Goal: Find specific page/section: Find specific page/section

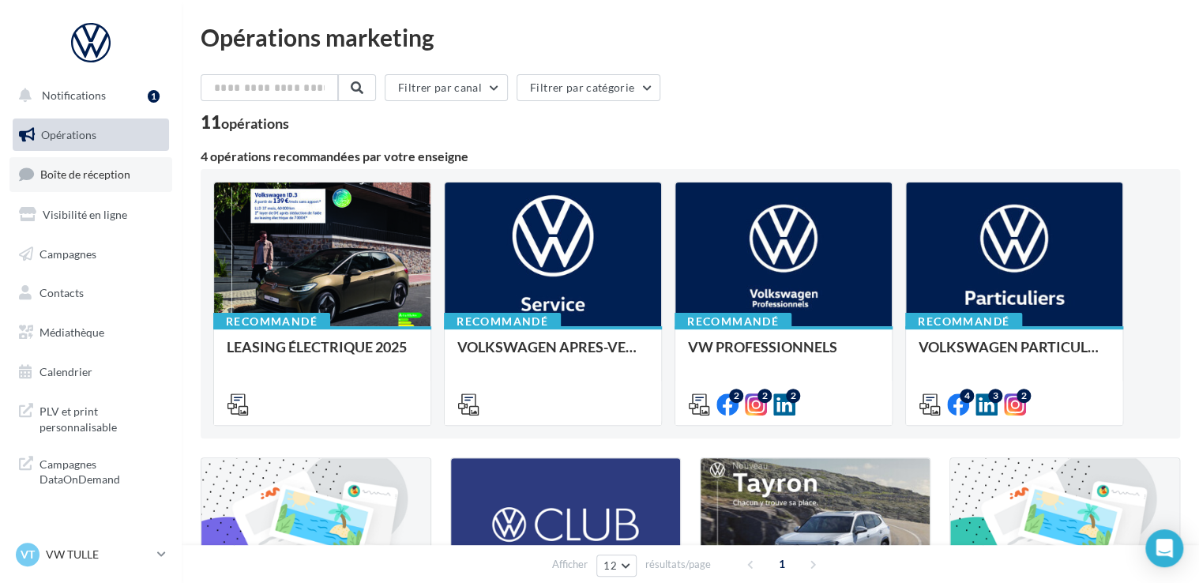
click at [98, 175] on span "Boîte de réception" at bounding box center [85, 173] width 90 height 13
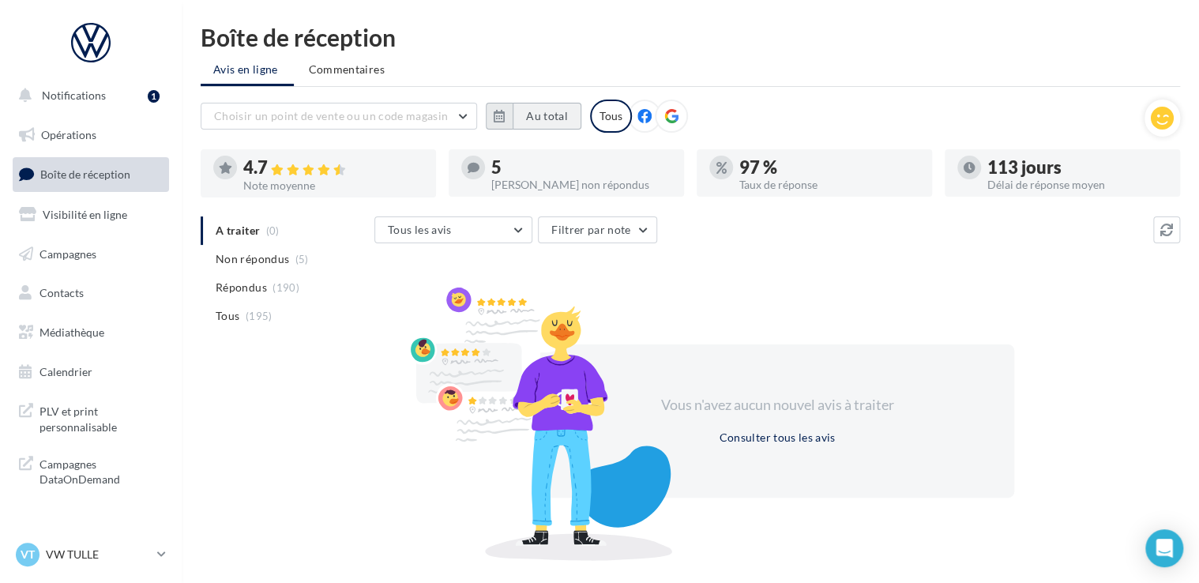
click at [549, 109] on button "Au total" at bounding box center [547, 116] width 69 height 27
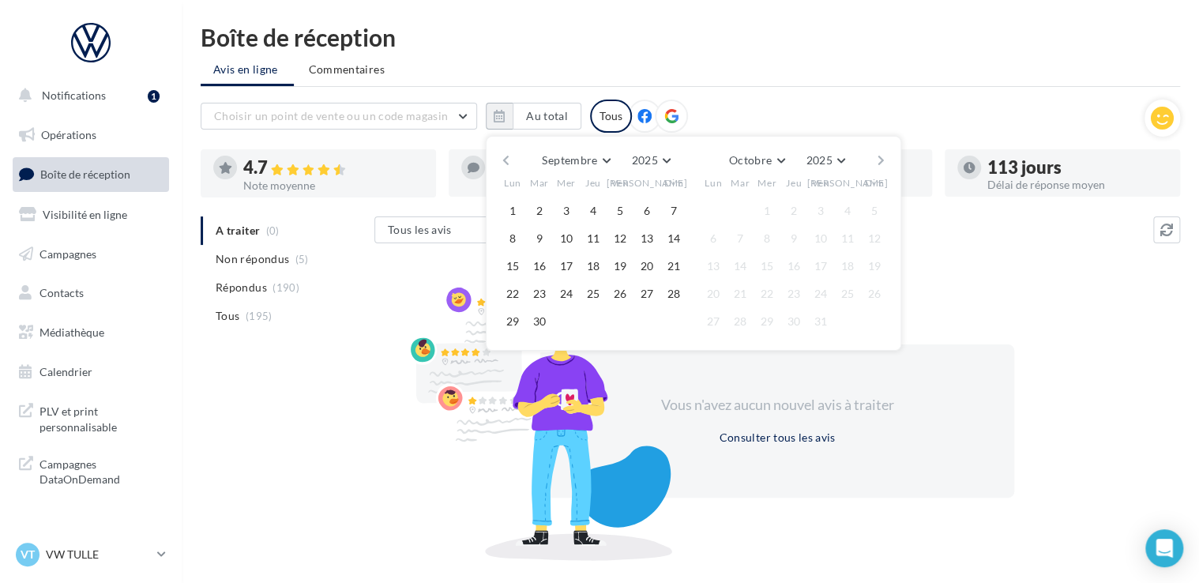
click at [506, 160] on button "button" at bounding box center [505, 160] width 13 height 22
click at [545, 211] on button "1" at bounding box center [540, 211] width 24 height 24
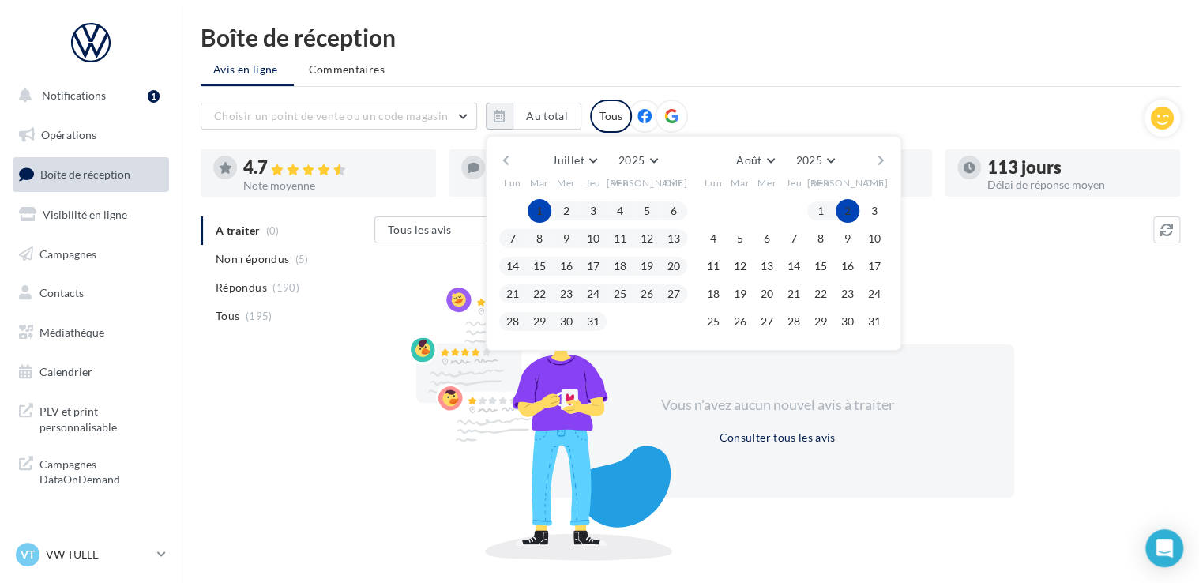
click at [878, 157] on button "button" at bounding box center [880, 160] width 13 height 22
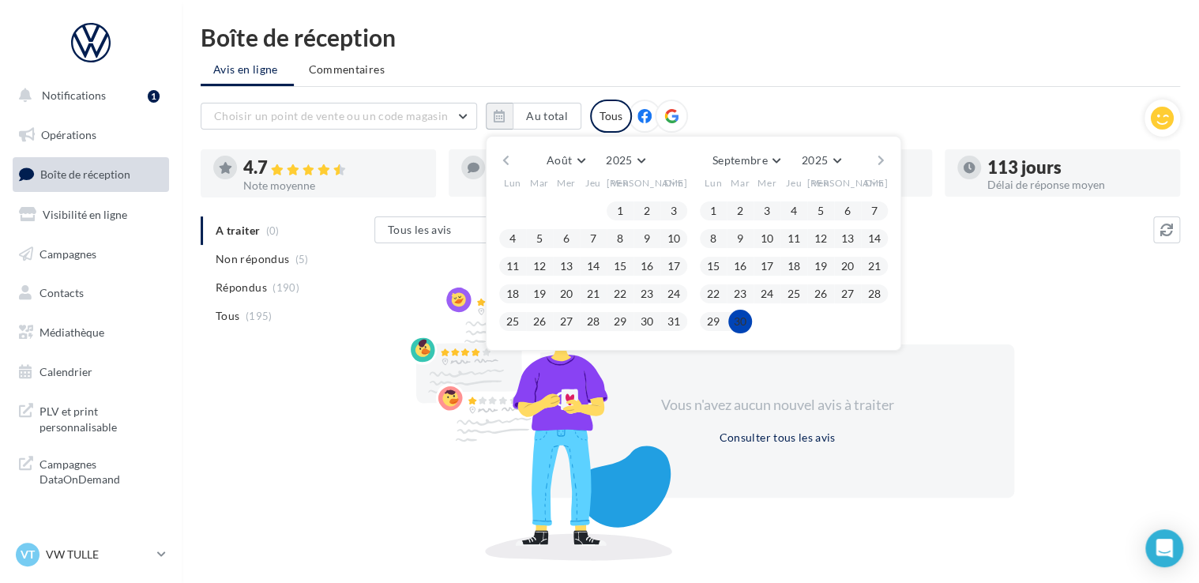
click at [739, 318] on button "30" at bounding box center [740, 322] width 24 height 24
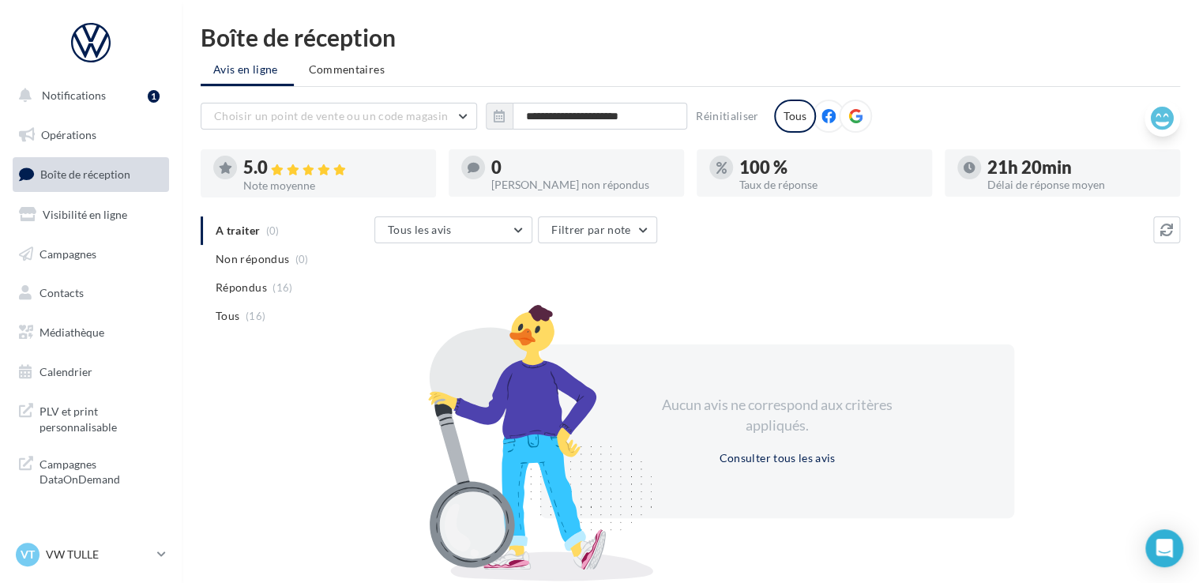
click at [1158, 118] on icon at bounding box center [1162, 119] width 23 height 24
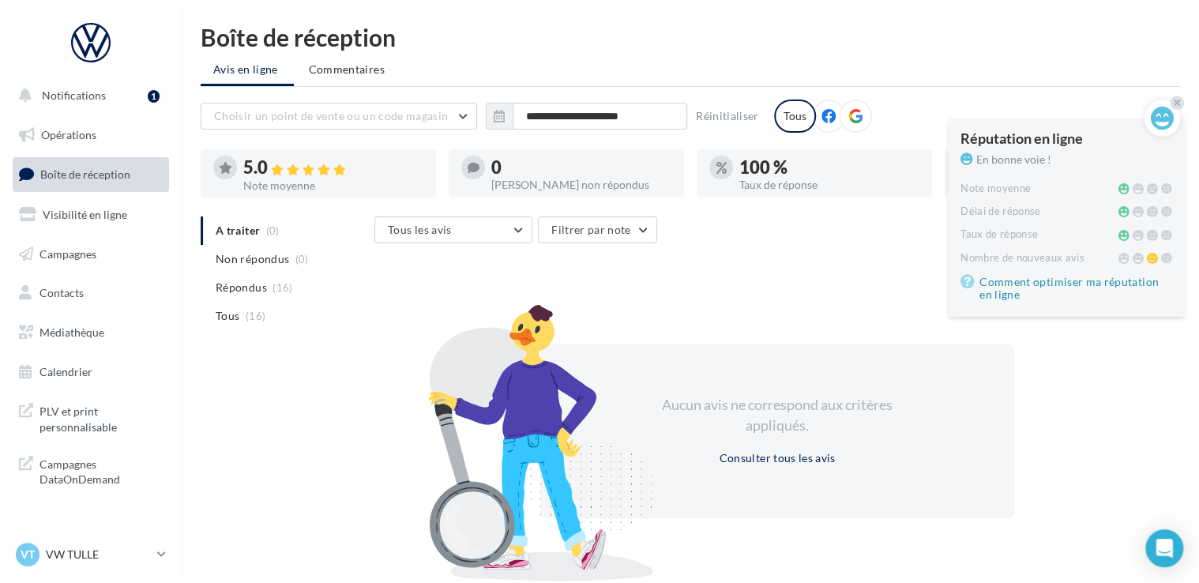
click at [896, 67] on ul "Avis en ligne Commentaires" at bounding box center [690, 71] width 979 height 32
click at [76, 555] on p "VW TULLE" at bounding box center [98, 555] width 105 height 16
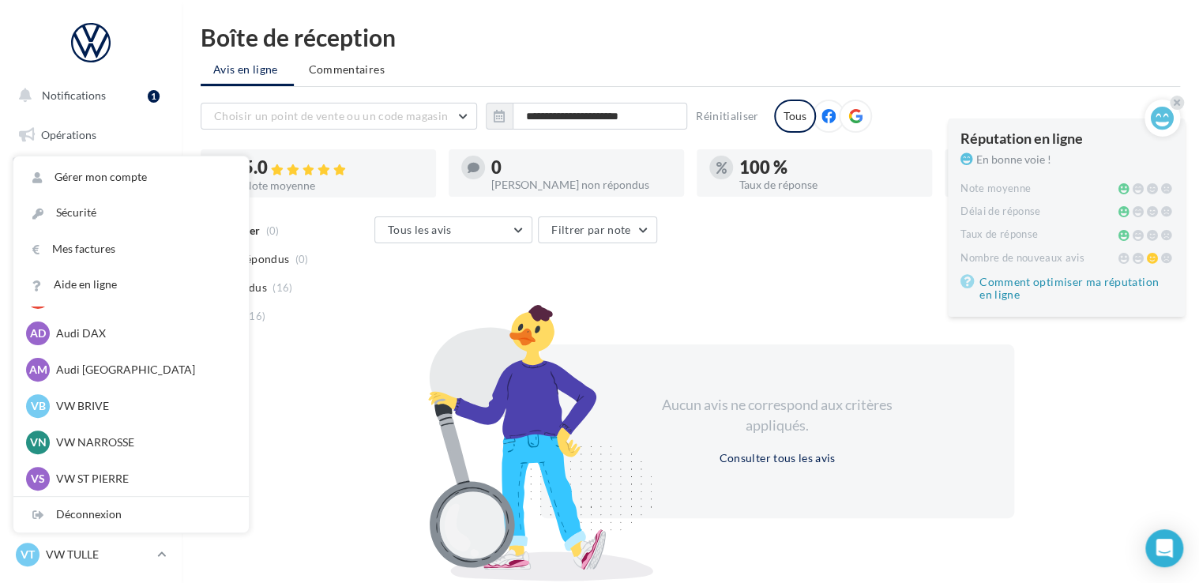
scroll to position [109, 0]
click at [79, 547] on p "VW TULLE" at bounding box center [98, 555] width 105 height 16
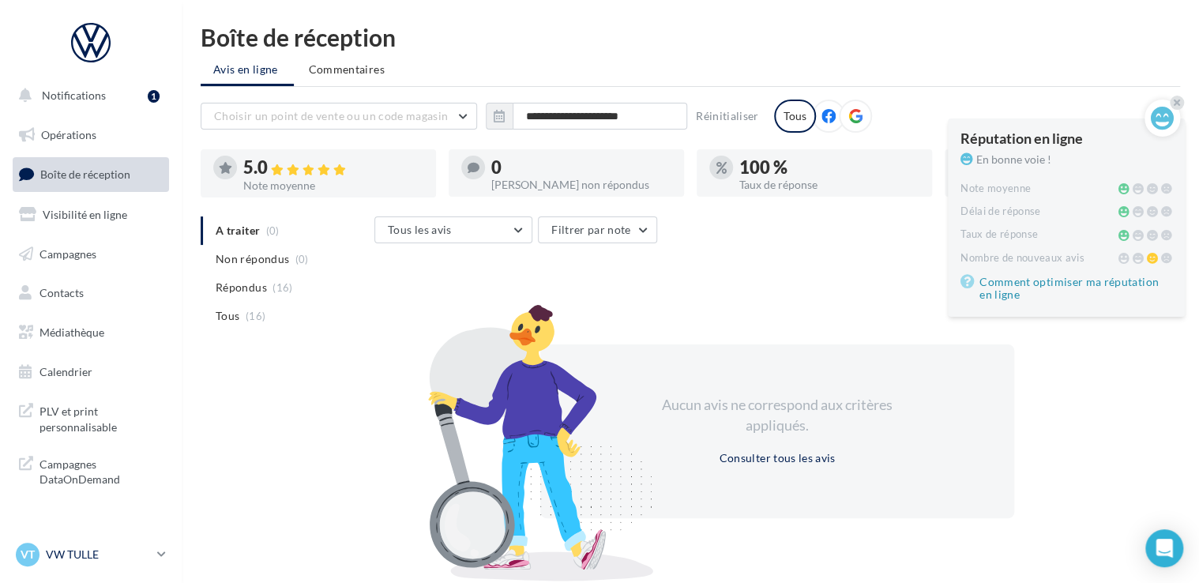
click at [79, 547] on p "VW TULLE" at bounding box center [98, 555] width 105 height 16
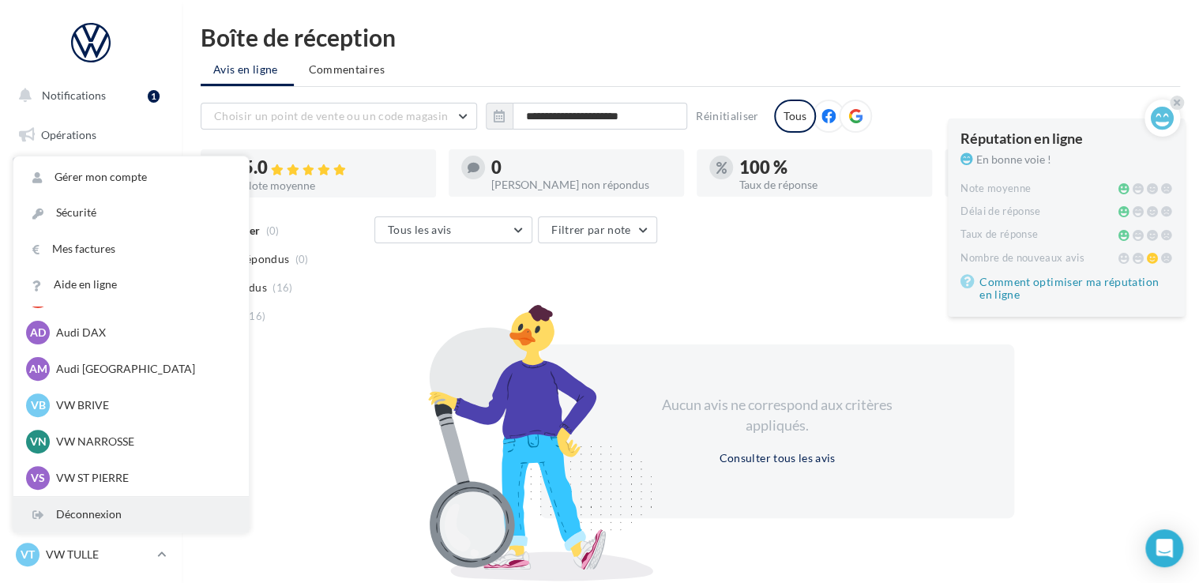
click at [108, 513] on div "Déconnexion" at bounding box center [130, 515] width 235 height 36
